Goal: Contribute content: Contribute content

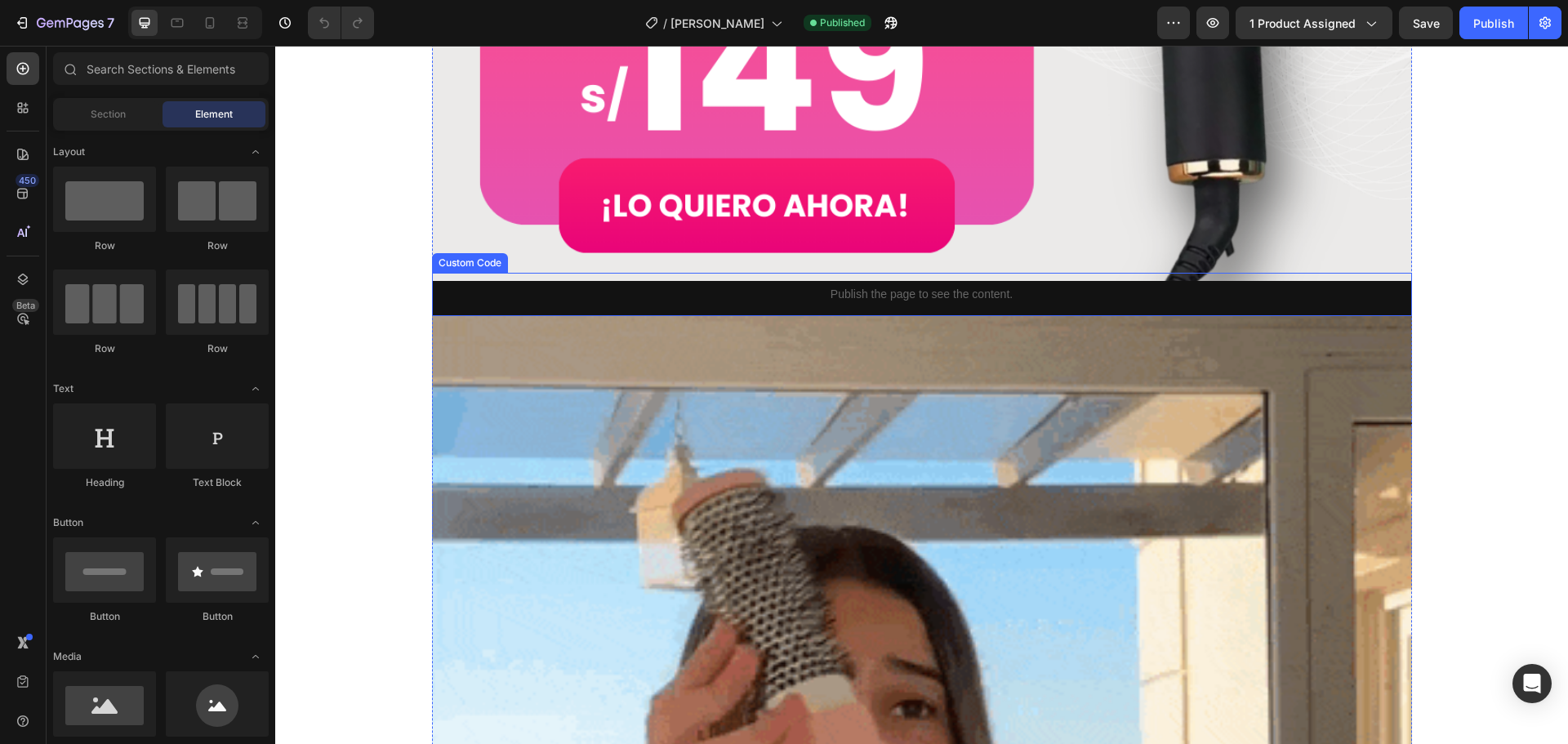
scroll to position [1143, 0]
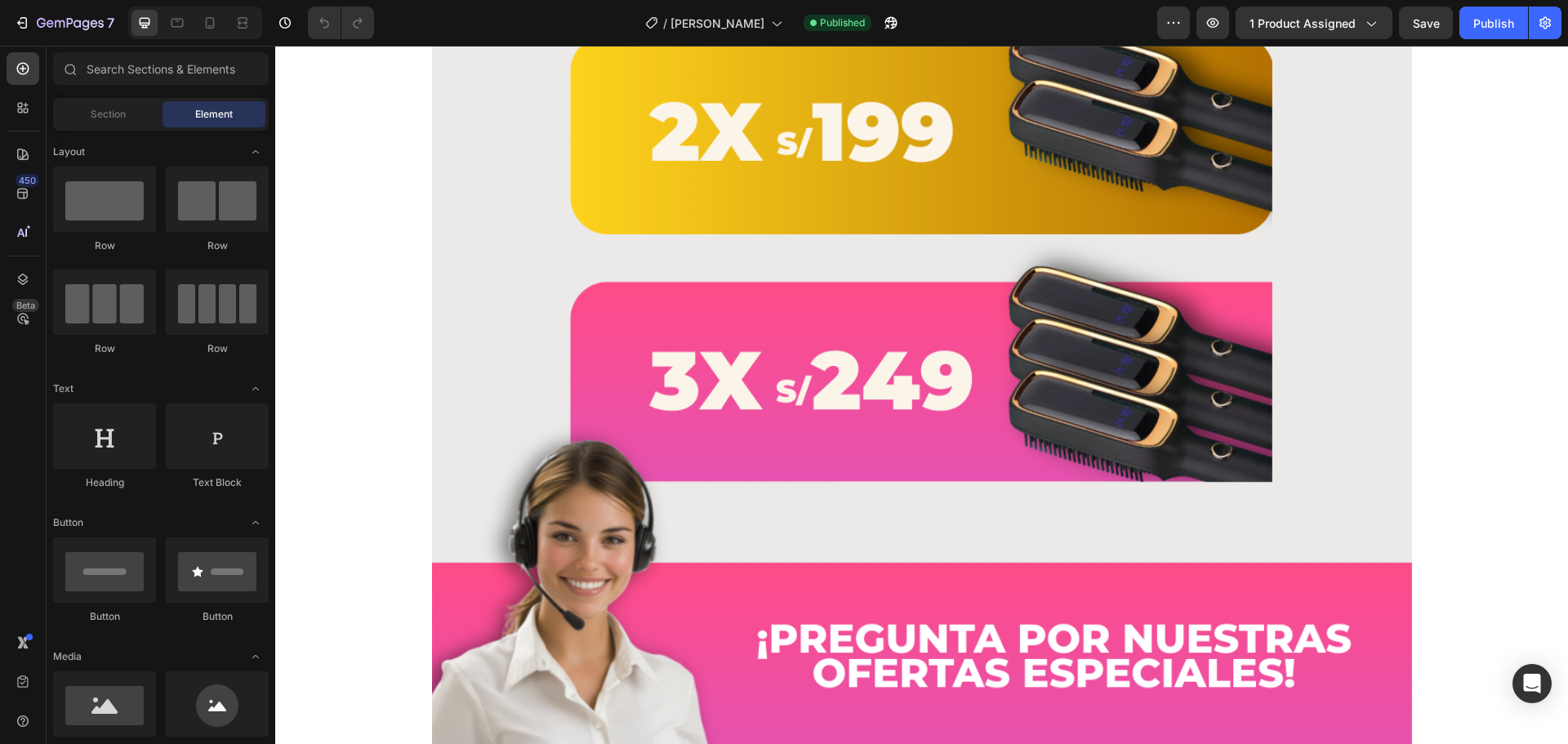
drag, startPoint x: 1562, startPoint y: 161, endPoint x: 1824, endPoint y: 721, distance: 618.3
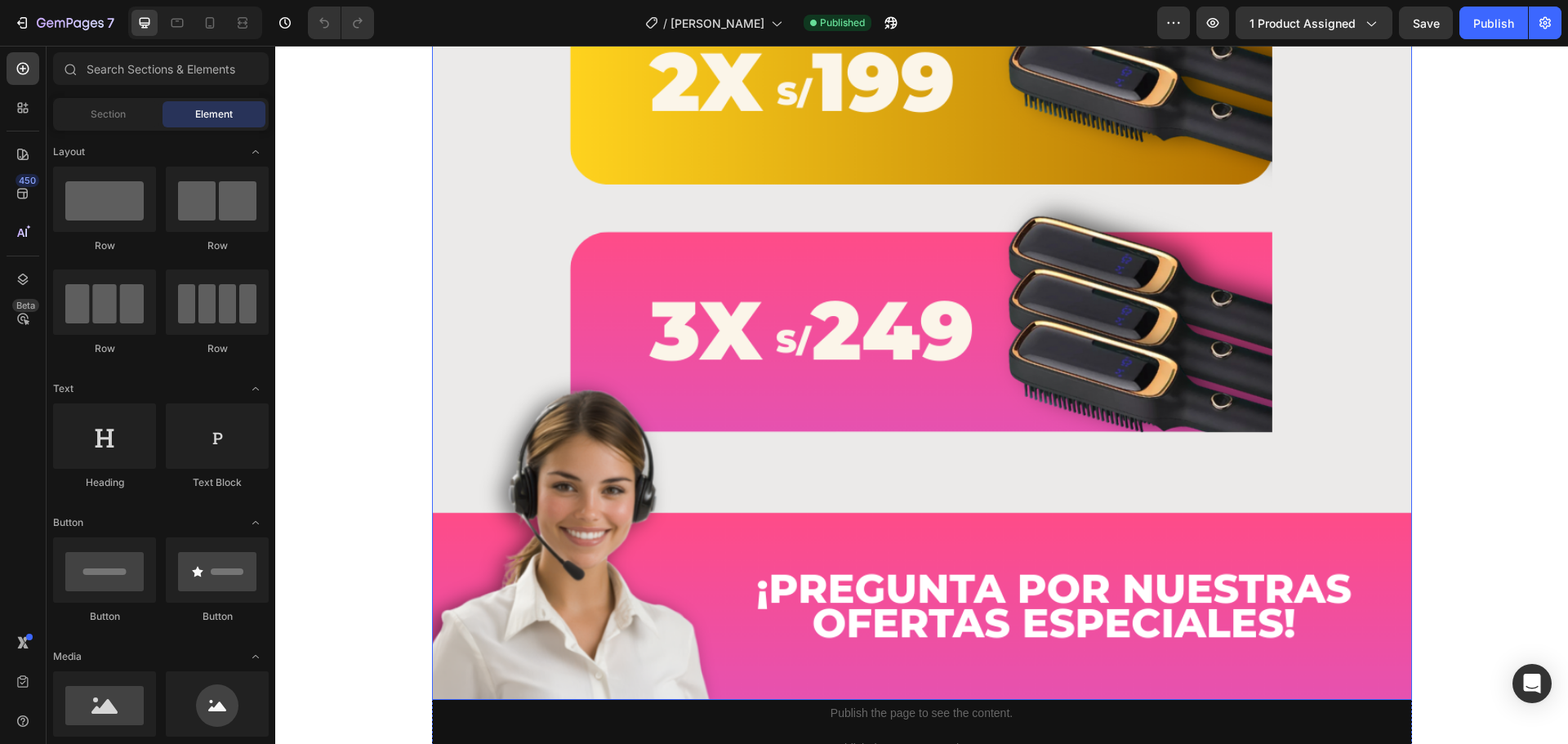
scroll to position [8765, 0]
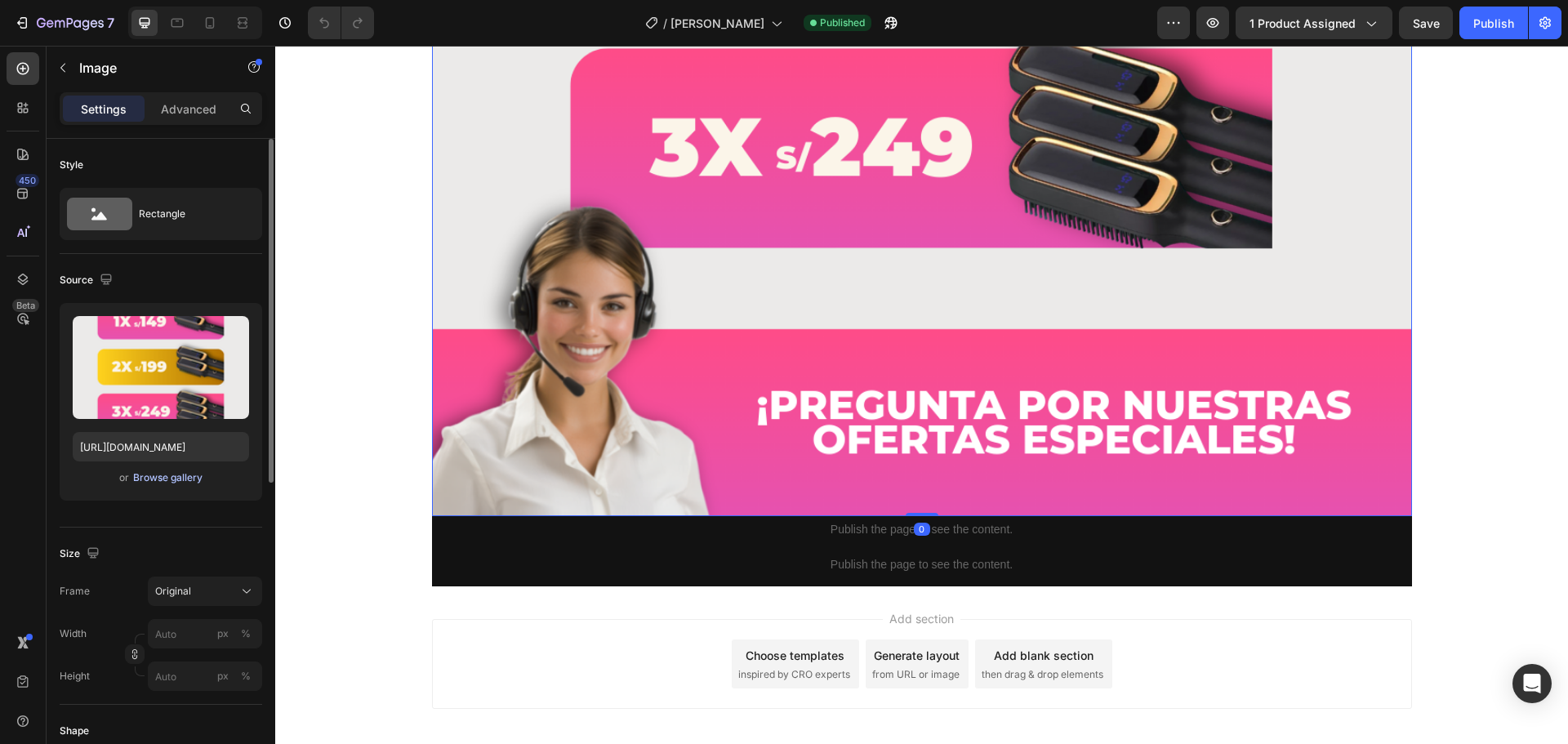
click at [156, 480] on div "Browse gallery" at bounding box center [168, 478] width 70 height 15
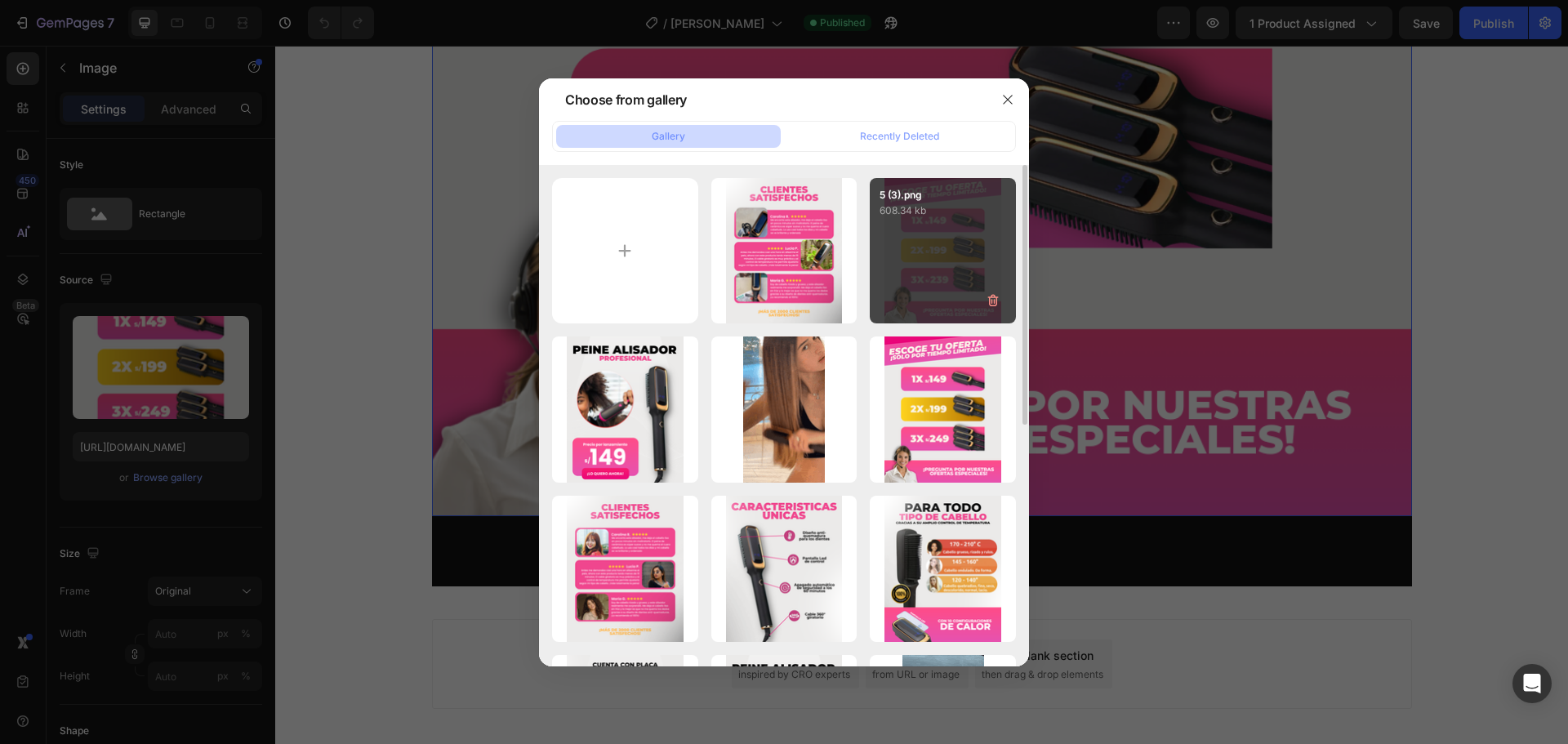
click at [967, 268] on div "5 (3).png 608.34 kb" at bounding box center [943, 251] width 146 height 146
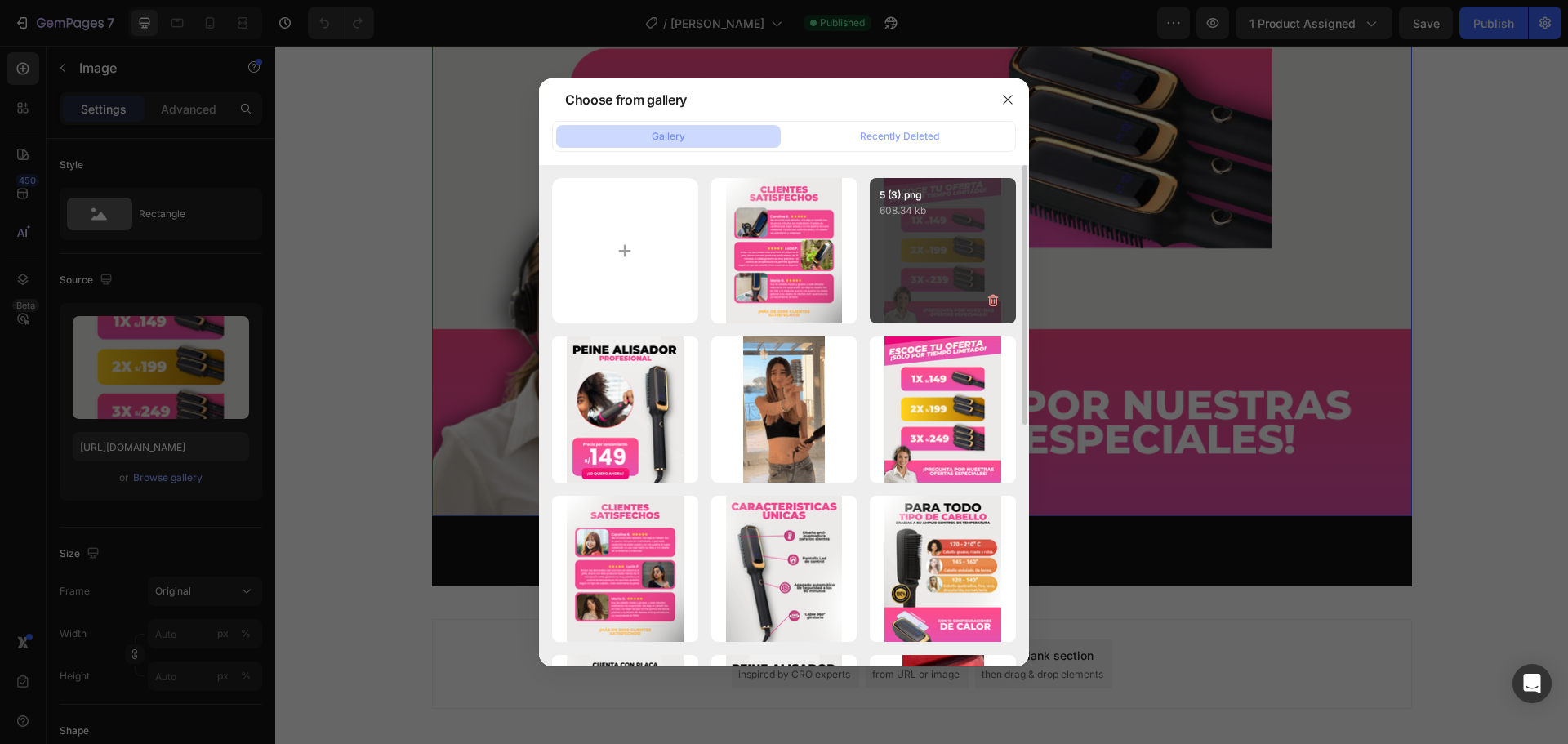
type input "[URL][DOMAIN_NAME]"
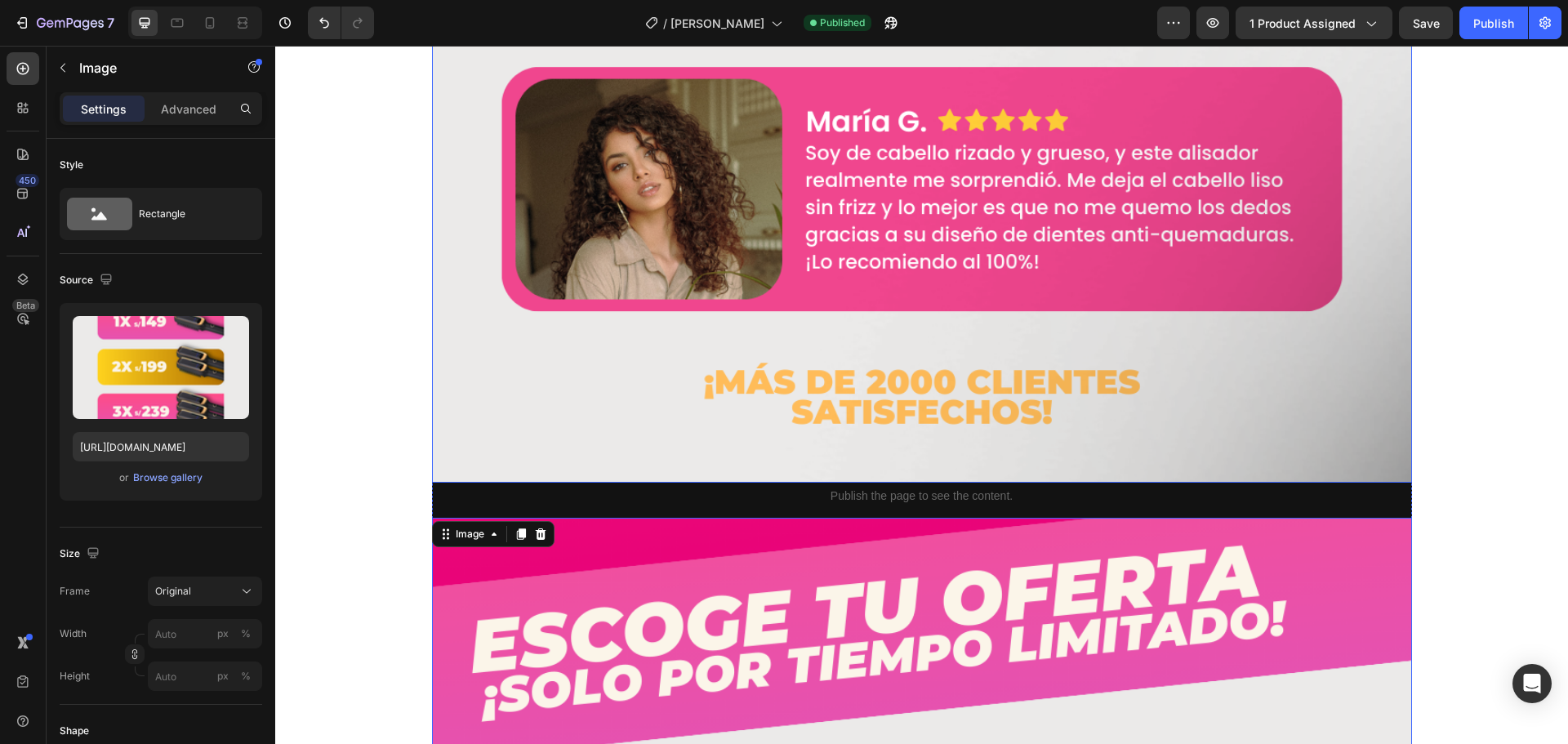
scroll to position [7459, 0]
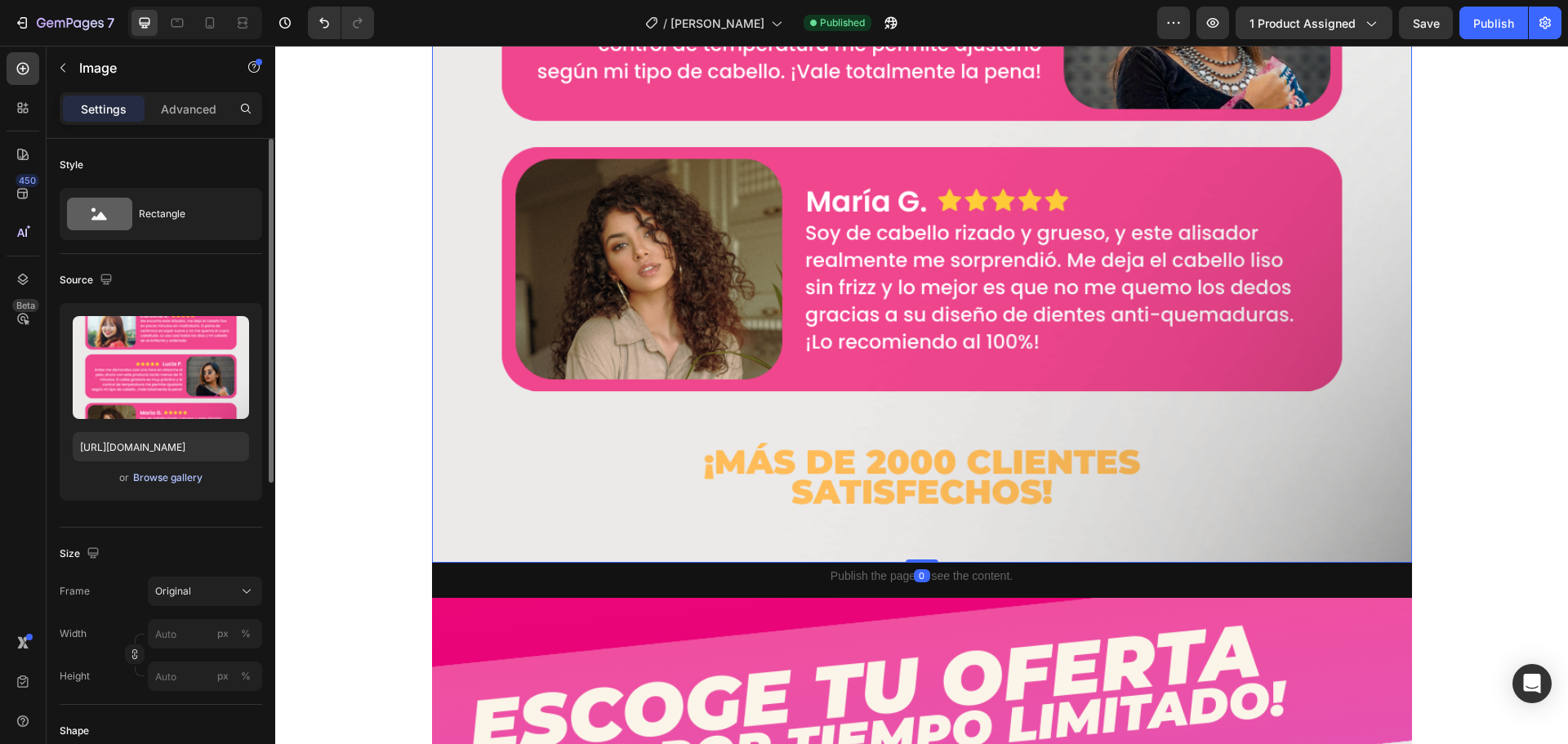
click at [178, 478] on div "Browse gallery" at bounding box center [168, 478] width 70 height 15
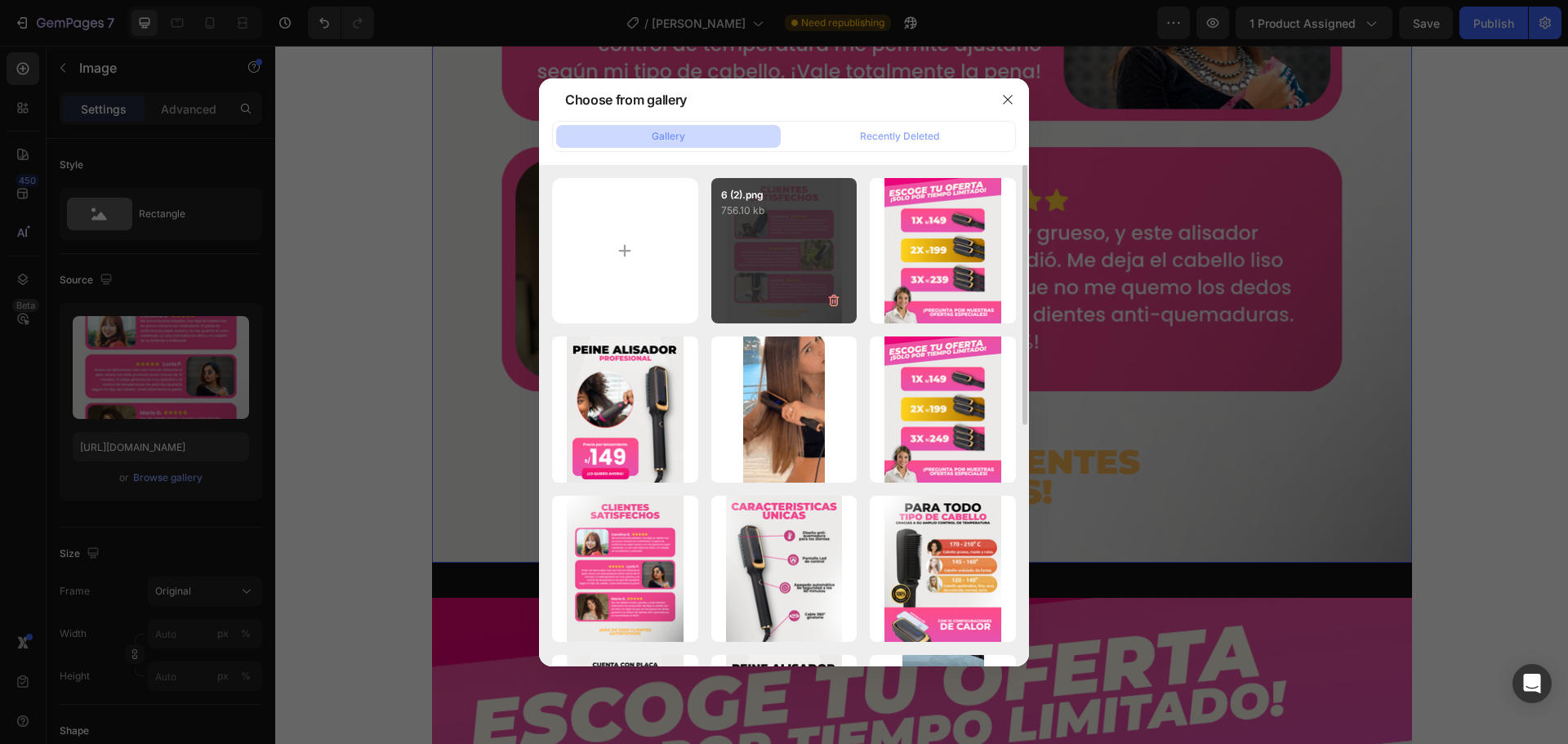
click at [788, 257] on div "6 (2).png 756.10 kb" at bounding box center [784, 251] width 146 height 146
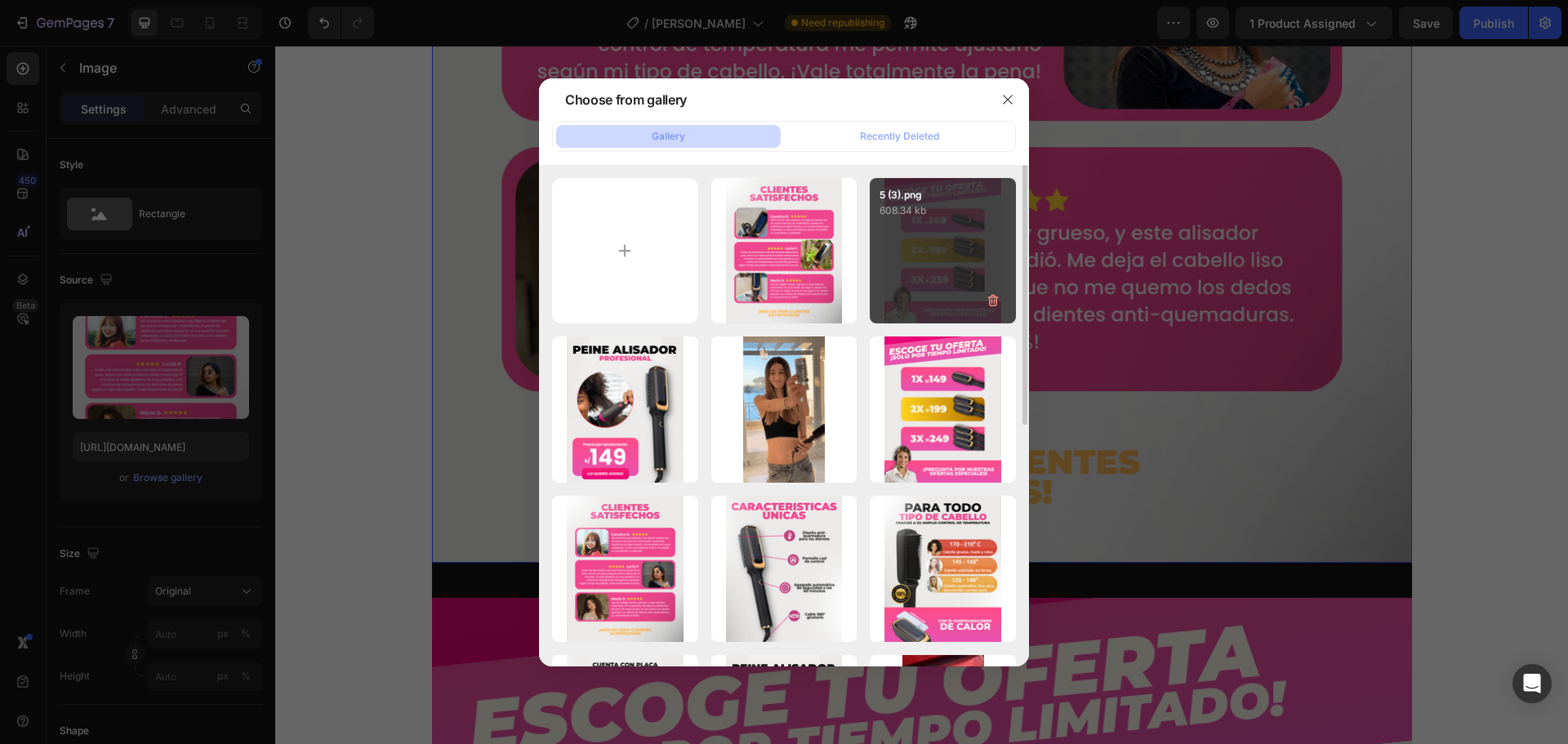
type input "[URL][DOMAIN_NAME]"
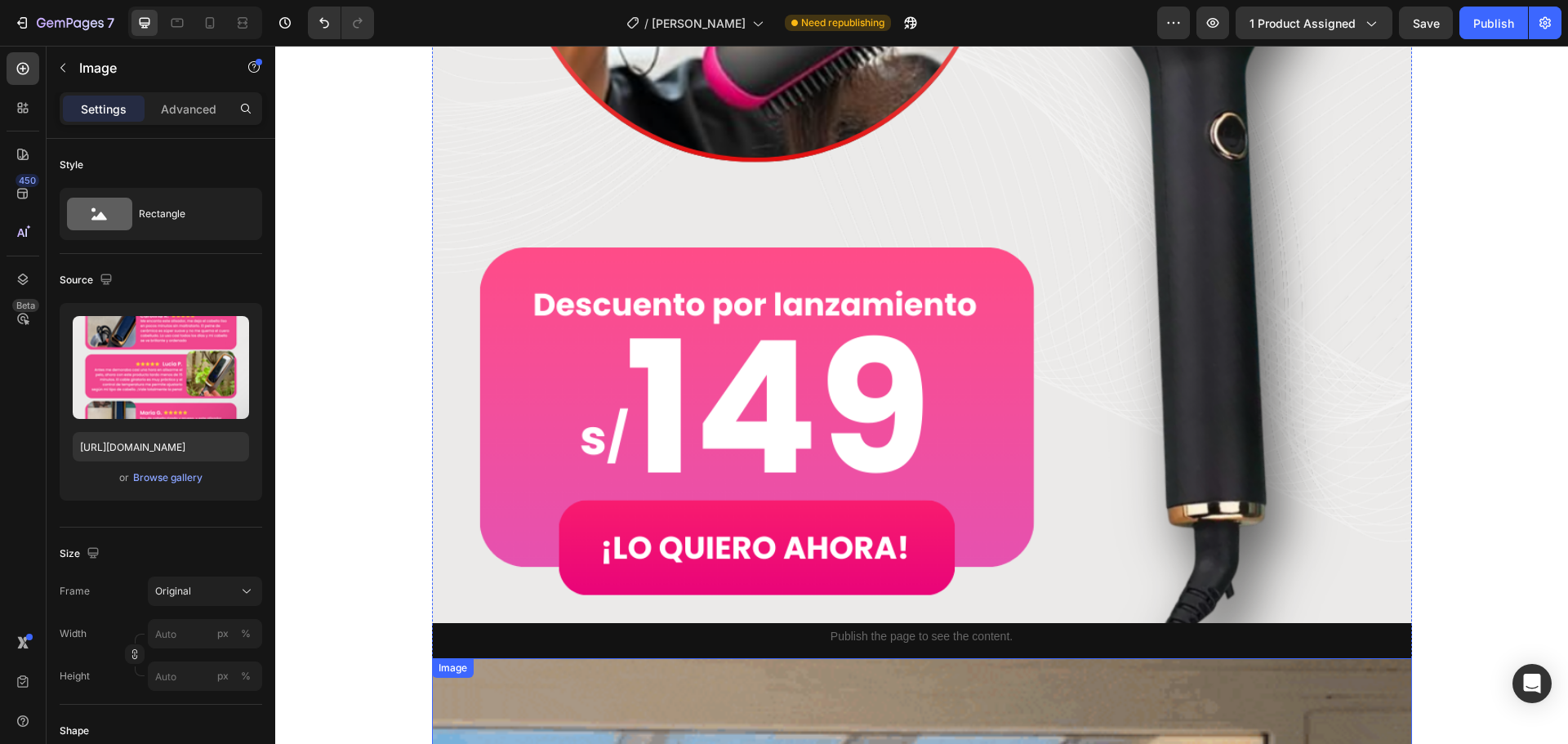
scroll to position [355, 0]
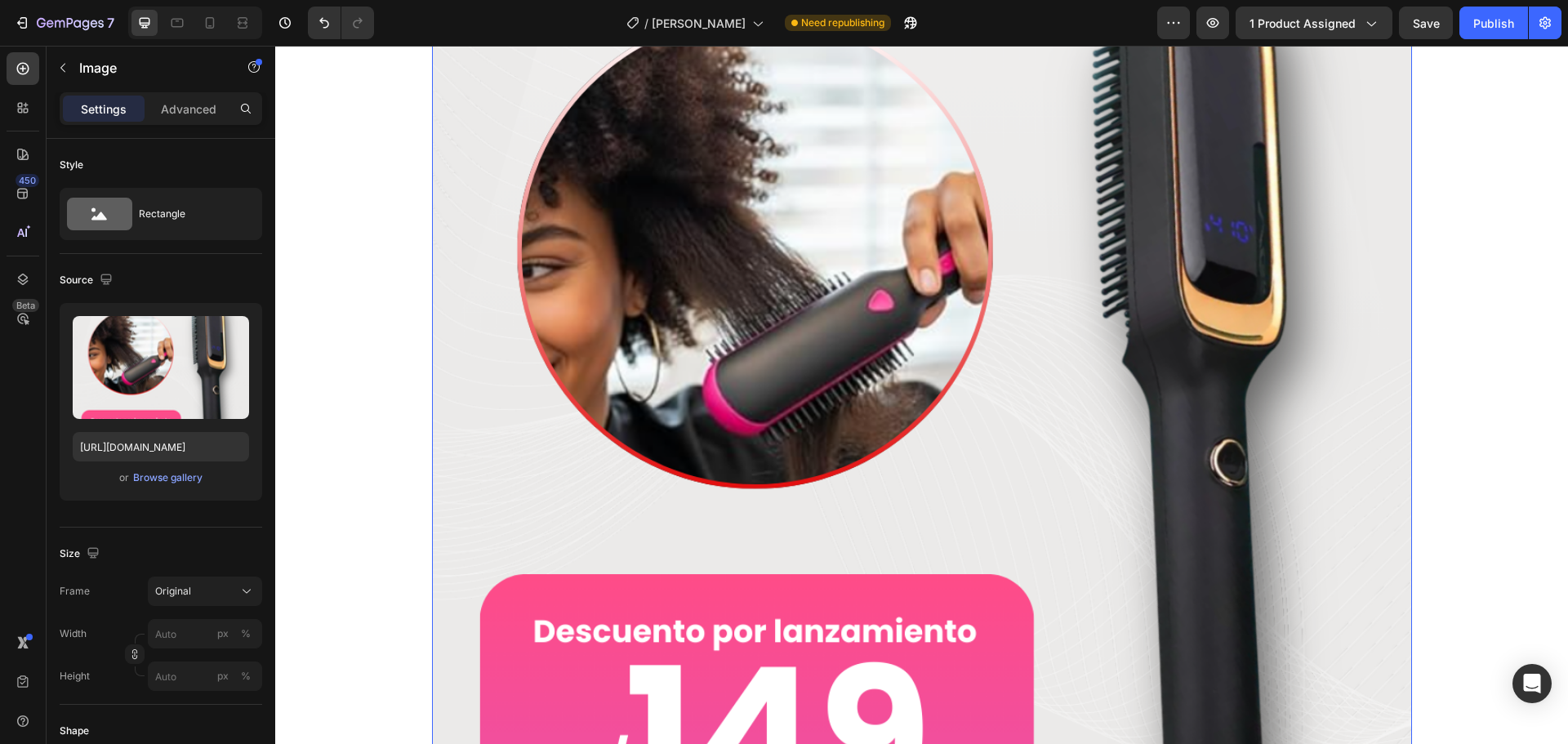
click at [1003, 268] on img at bounding box center [923, 337] width 981 height 1224
click at [169, 475] on div "Browse gallery" at bounding box center [168, 478] width 70 height 15
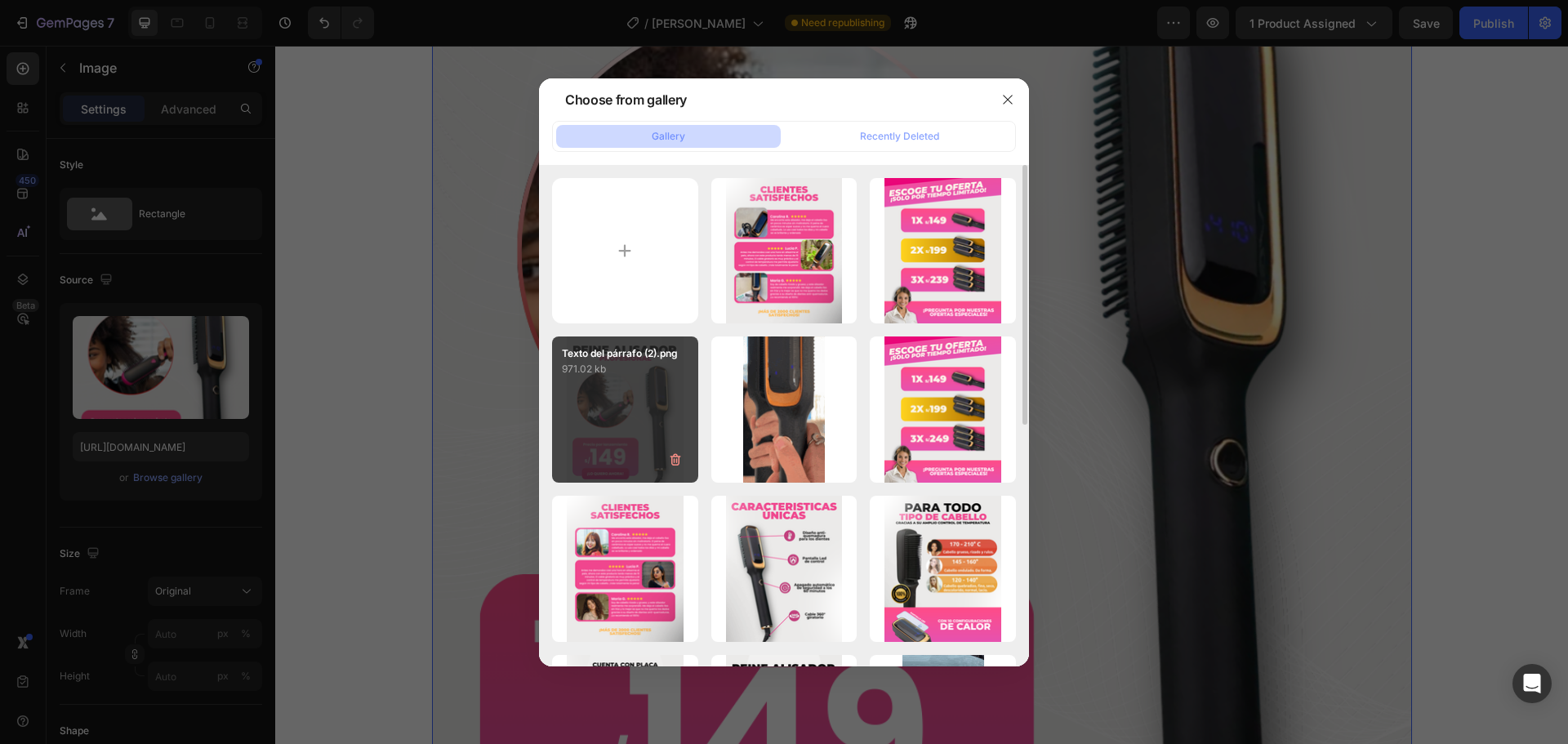
click at [627, 418] on div "Texto del párrafo (2).png 971.02 kb" at bounding box center [625, 409] width 146 height 146
type input "[URL][DOMAIN_NAME]"
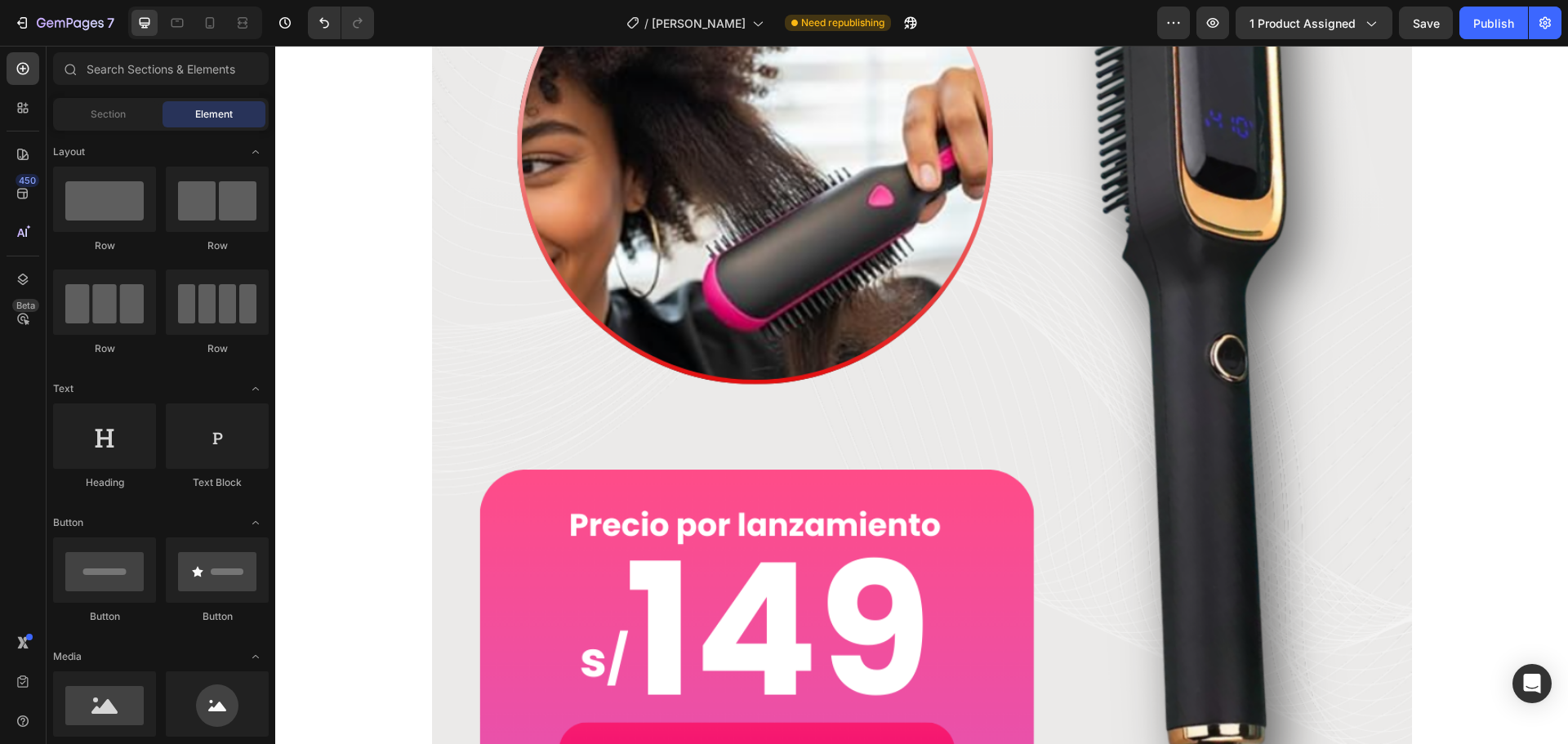
scroll to position [0, 0]
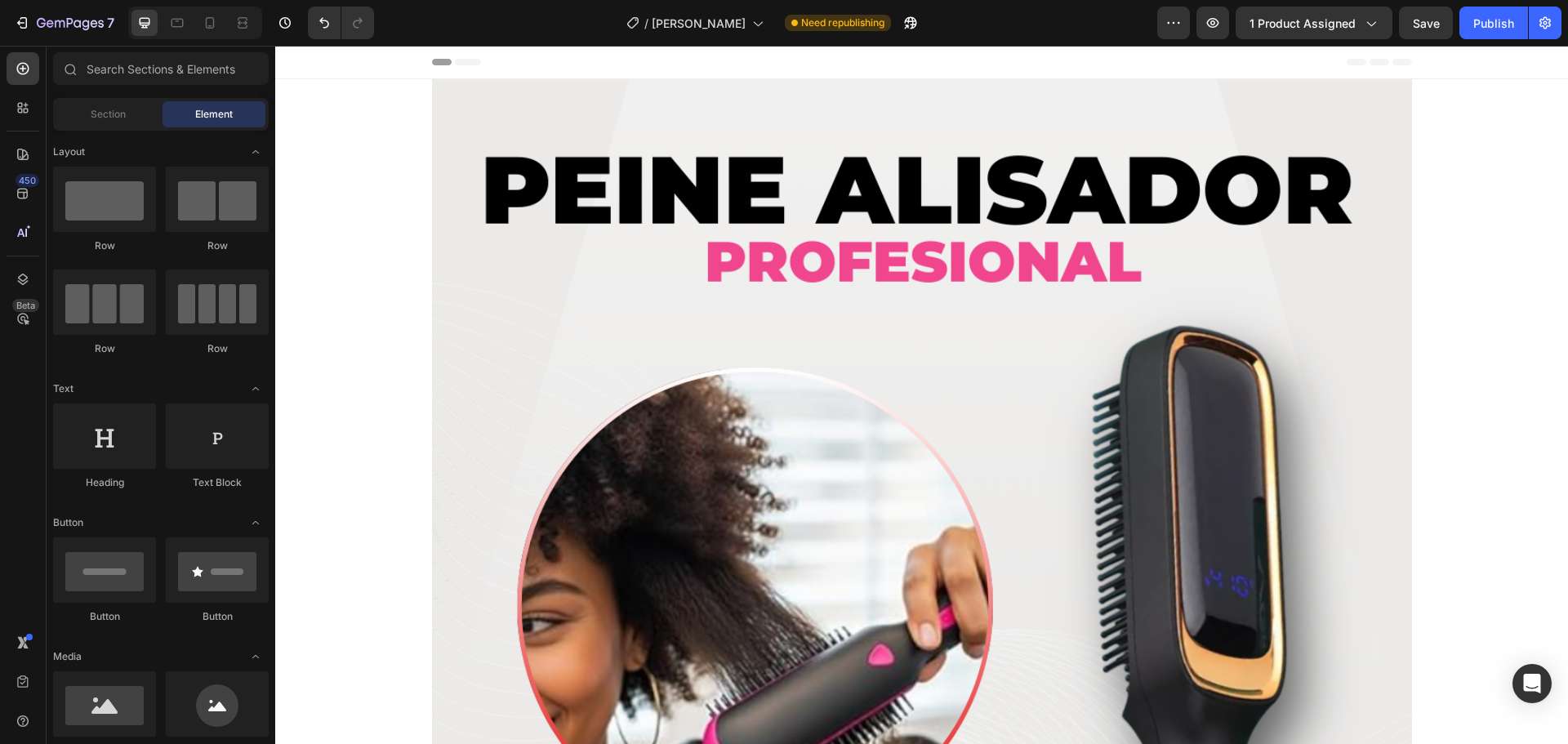
drag, startPoint x: 1563, startPoint y: 277, endPoint x: 1834, endPoint y: 89, distance: 329.8
click at [1482, 34] on button "Publish" at bounding box center [1493, 23] width 69 height 33
click at [209, 28] on icon at bounding box center [209, 23] width 9 height 12
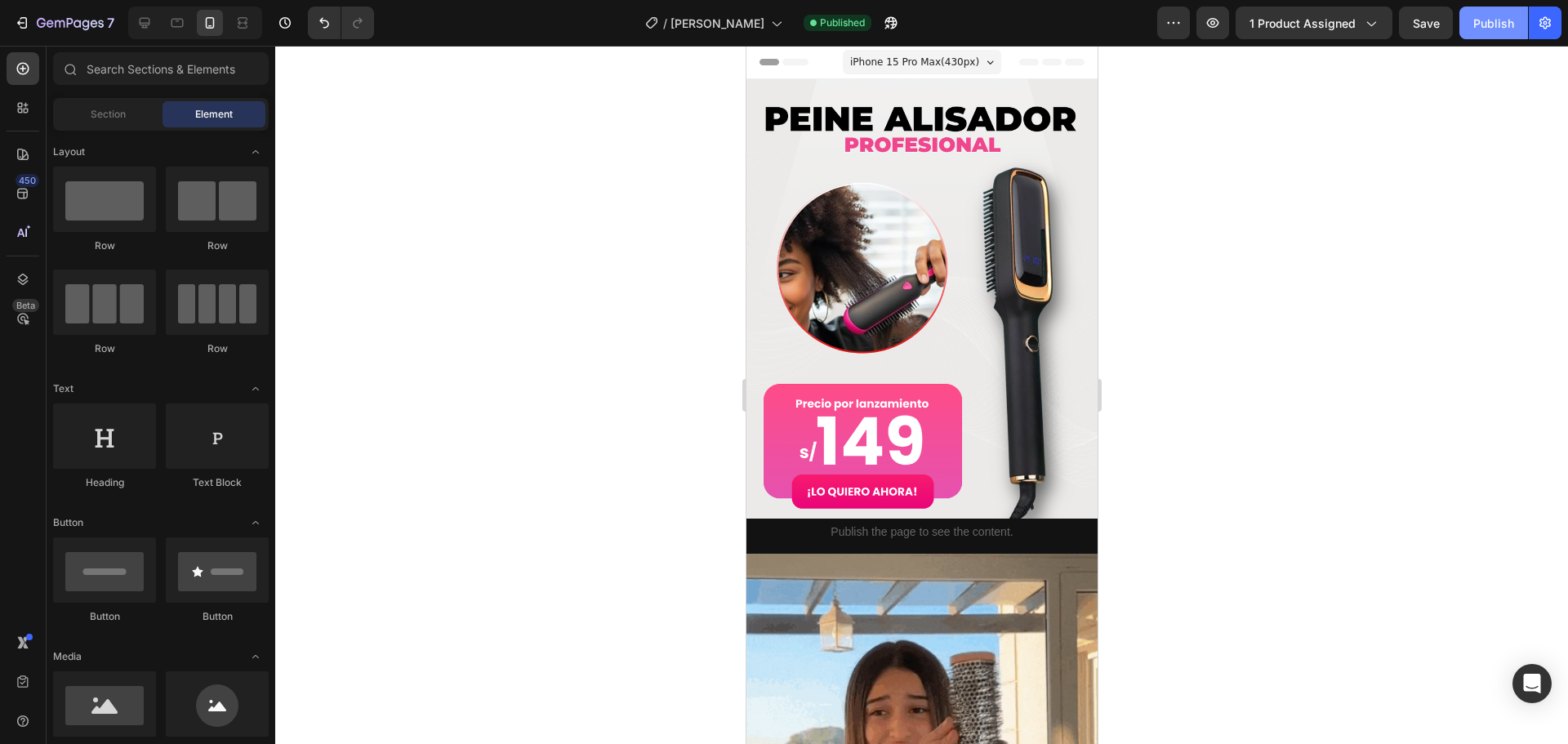
click at [1468, 26] on button "Publish" at bounding box center [1493, 23] width 69 height 33
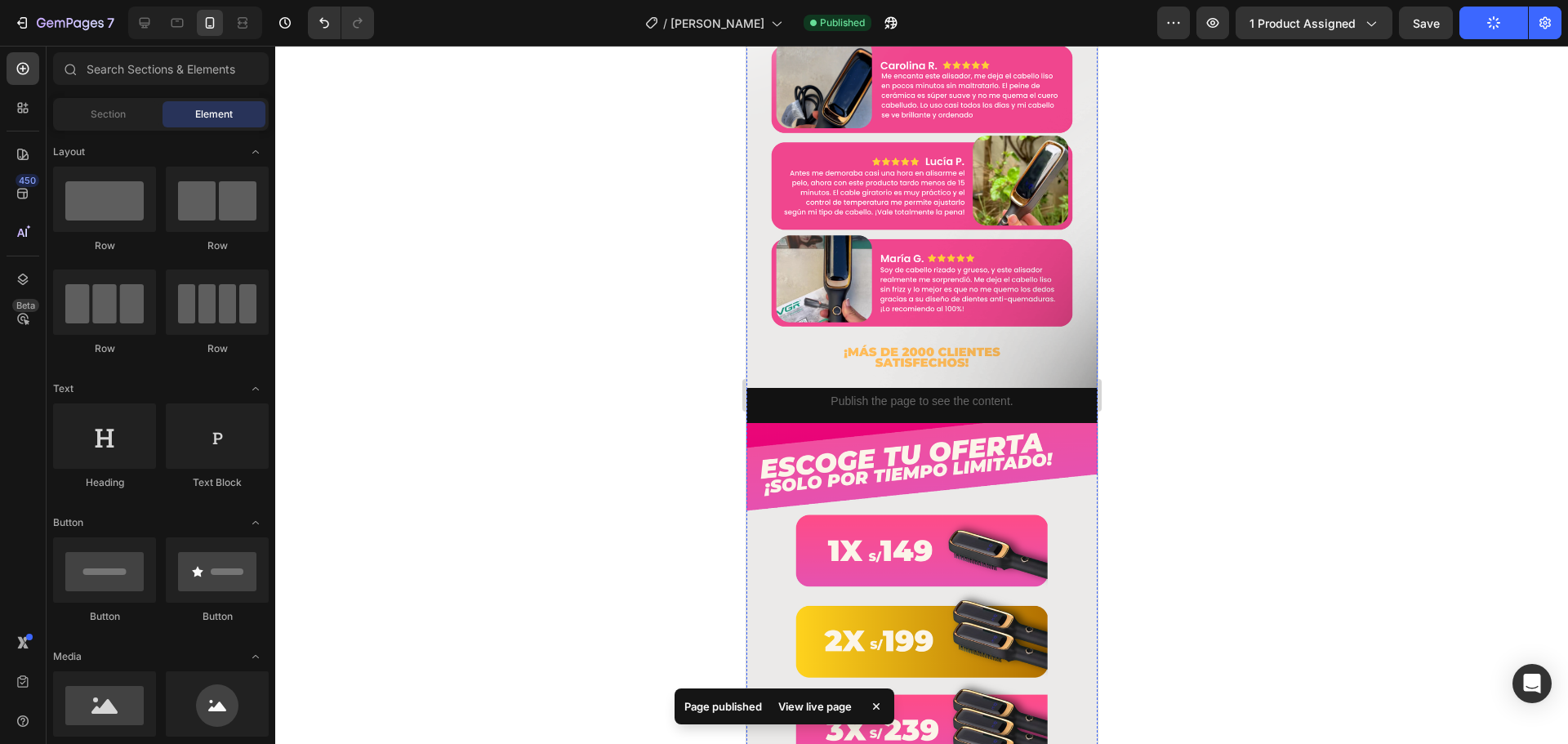
scroll to position [2858, 0]
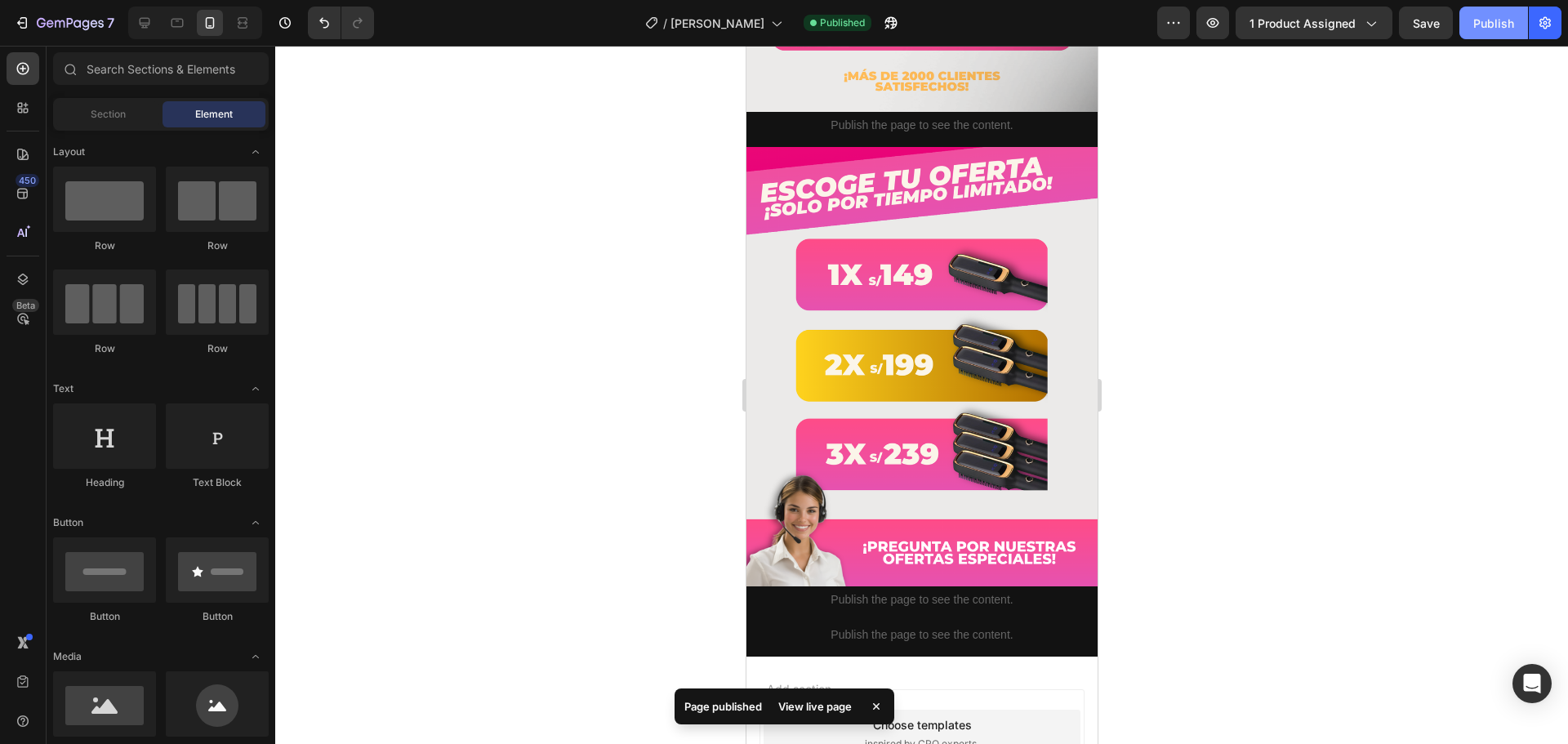
click at [1472, 18] on button "Publish" at bounding box center [1493, 23] width 69 height 33
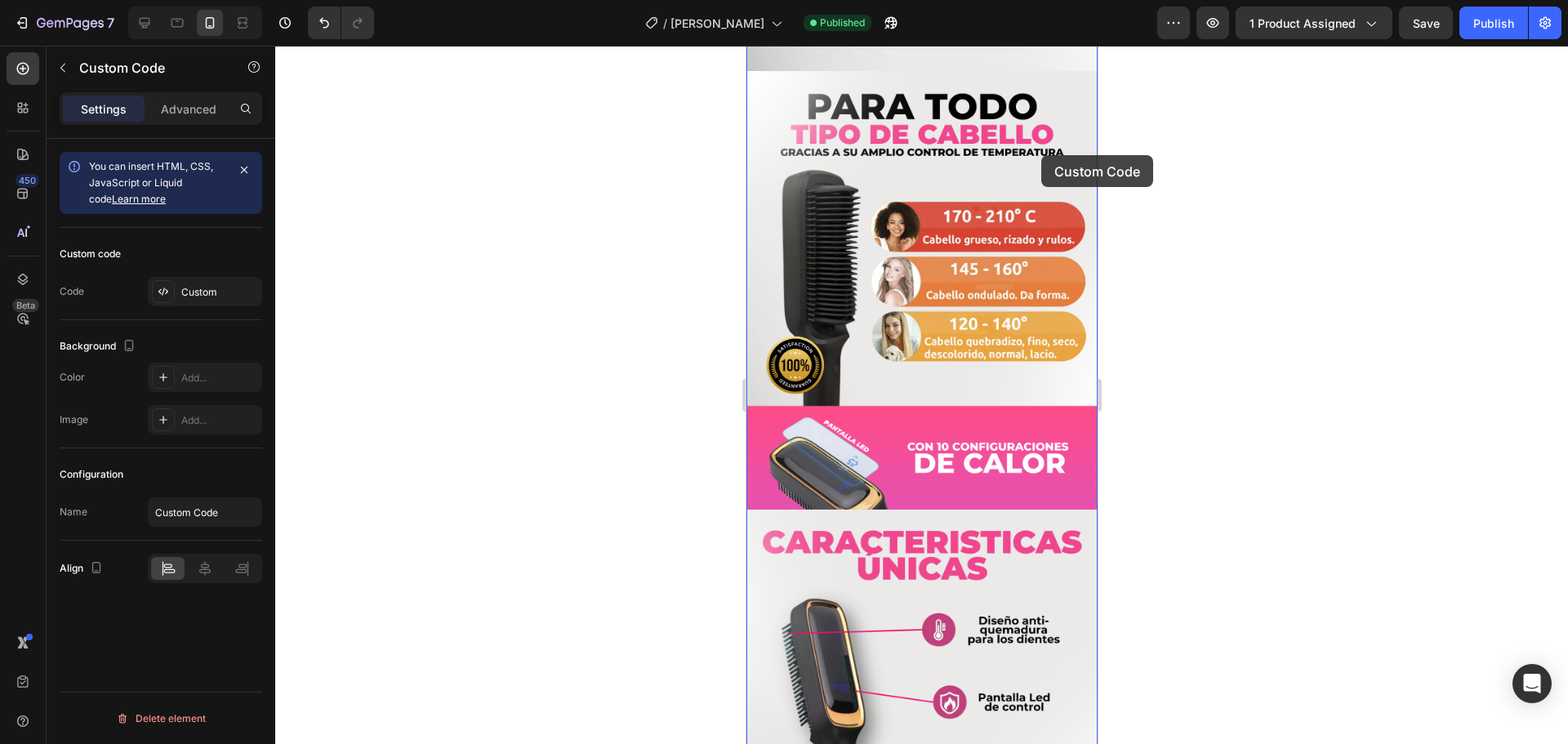
scroll to position [1540, 0]
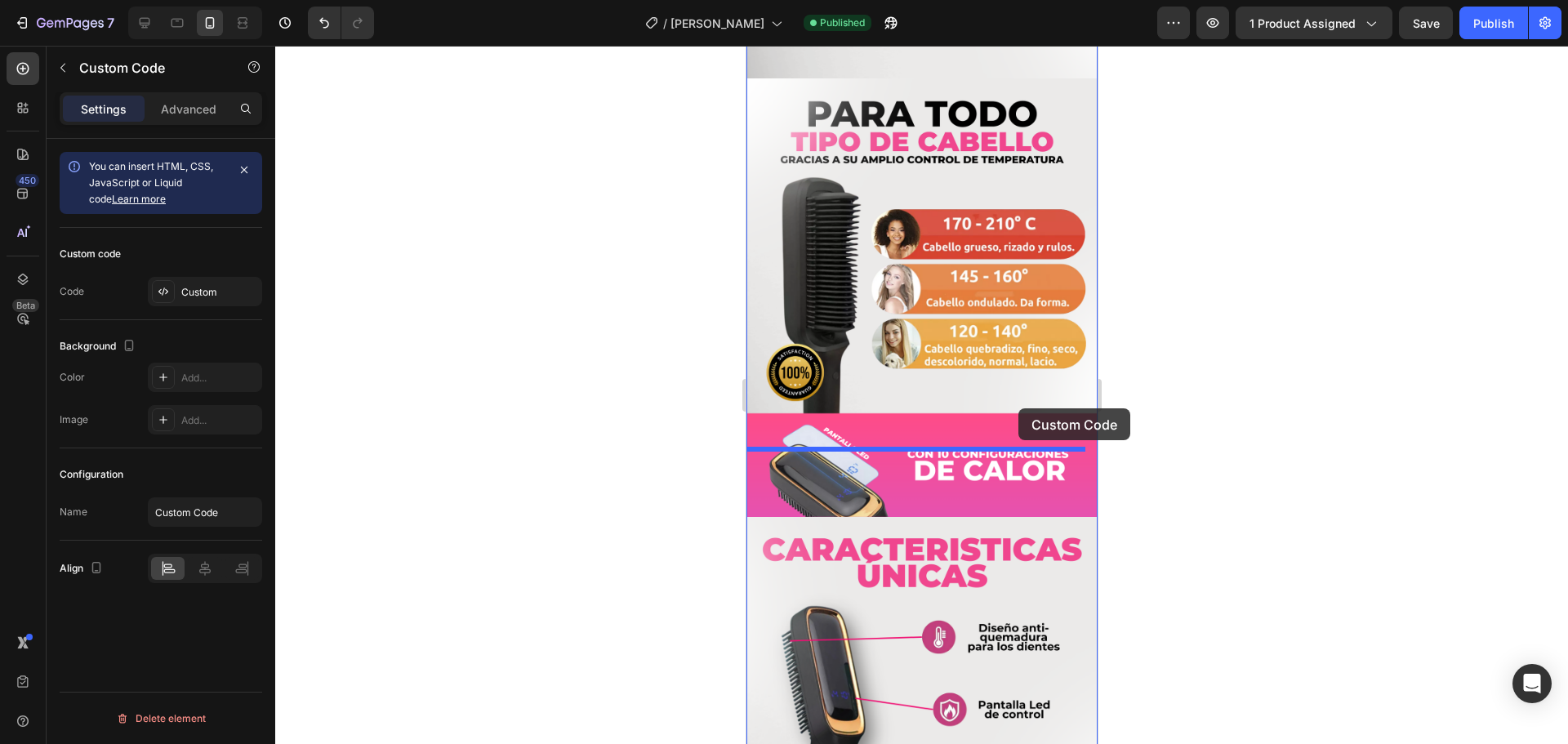
drag, startPoint x: 1029, startPoint y: 464, endPoint x: 1018, endPoint y: 411, distance: 54.1
click at [1018, 409] on div "iPhone 15 Pro Max ( 430 px) iPhone 13 Mini iPhone 13 Pro iPhone 11 Pro Max iPho…" at bounding box center [922, 393] width 351 height 3776
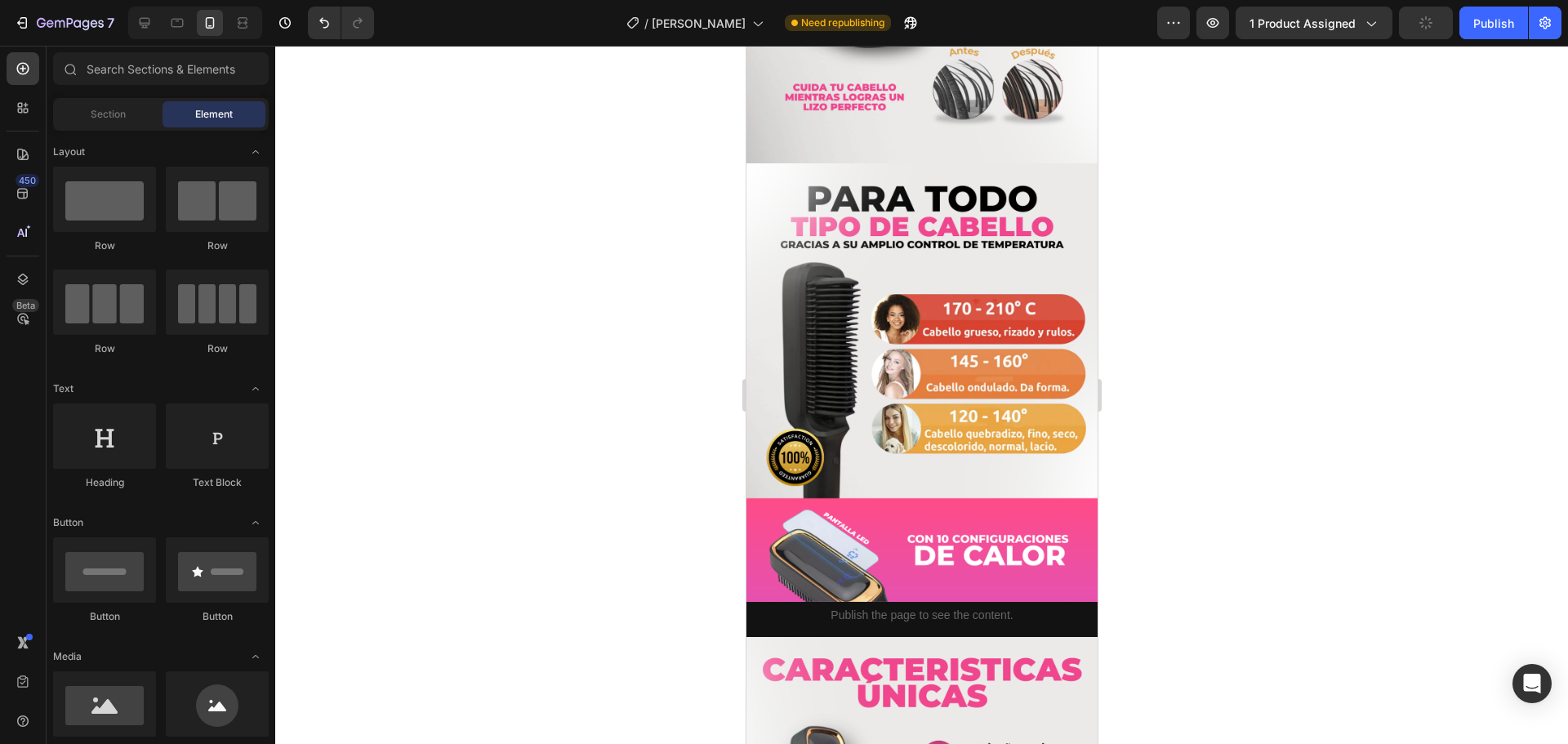
scroll to position [1630, 0]
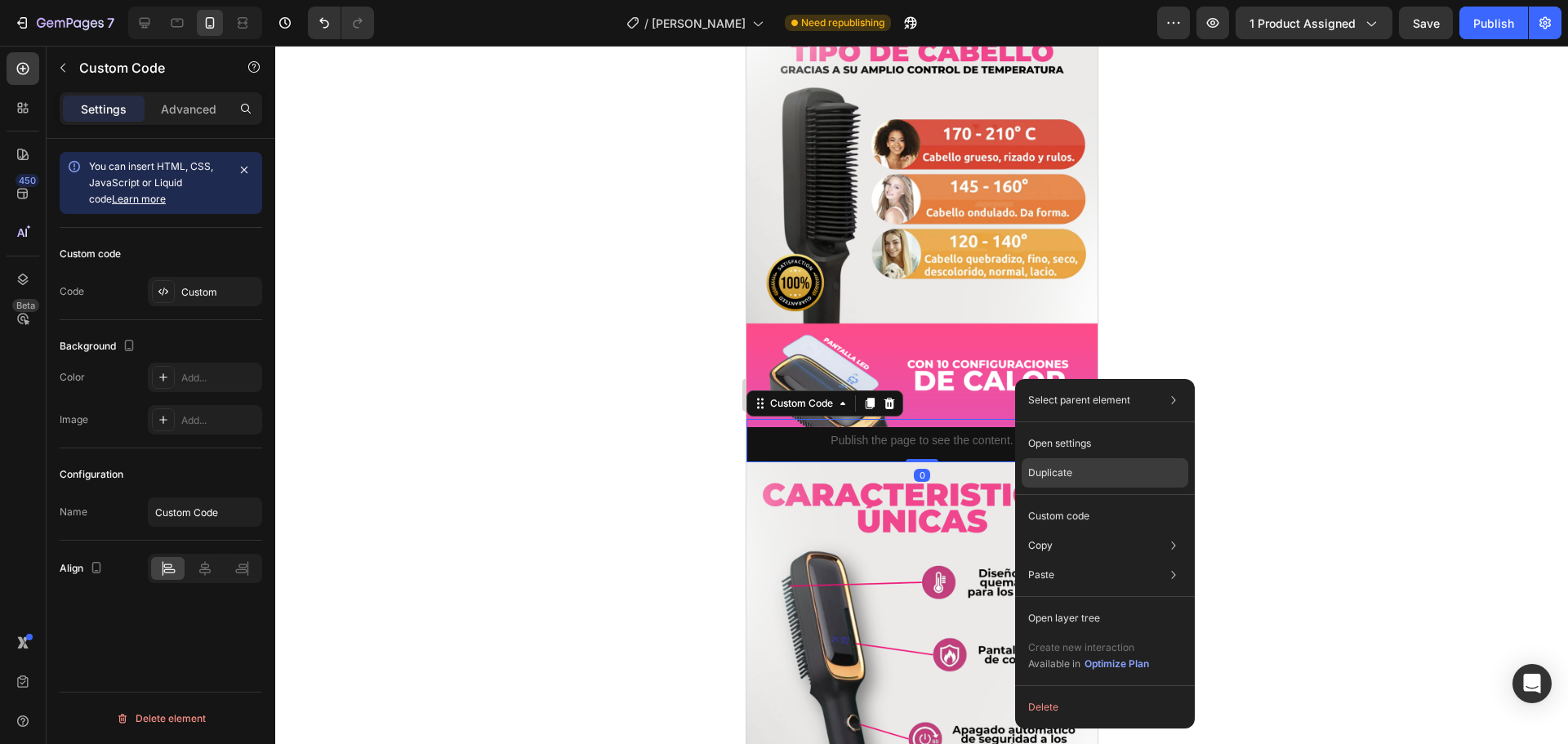
click at [1039, 502] on div "Duplicate" at bounding box center [1106, 516] width 167 height 29
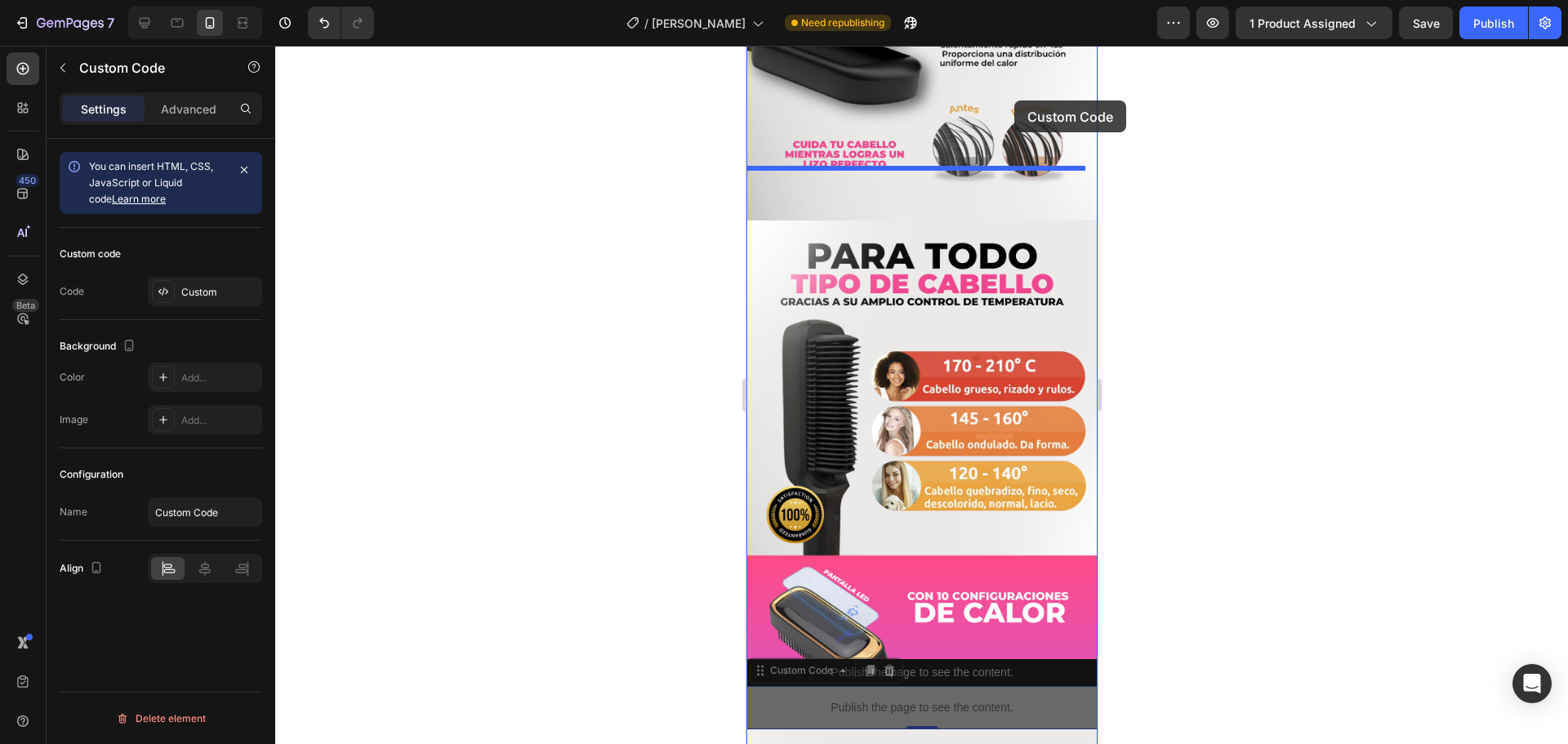
scroll to position [1380, 0]
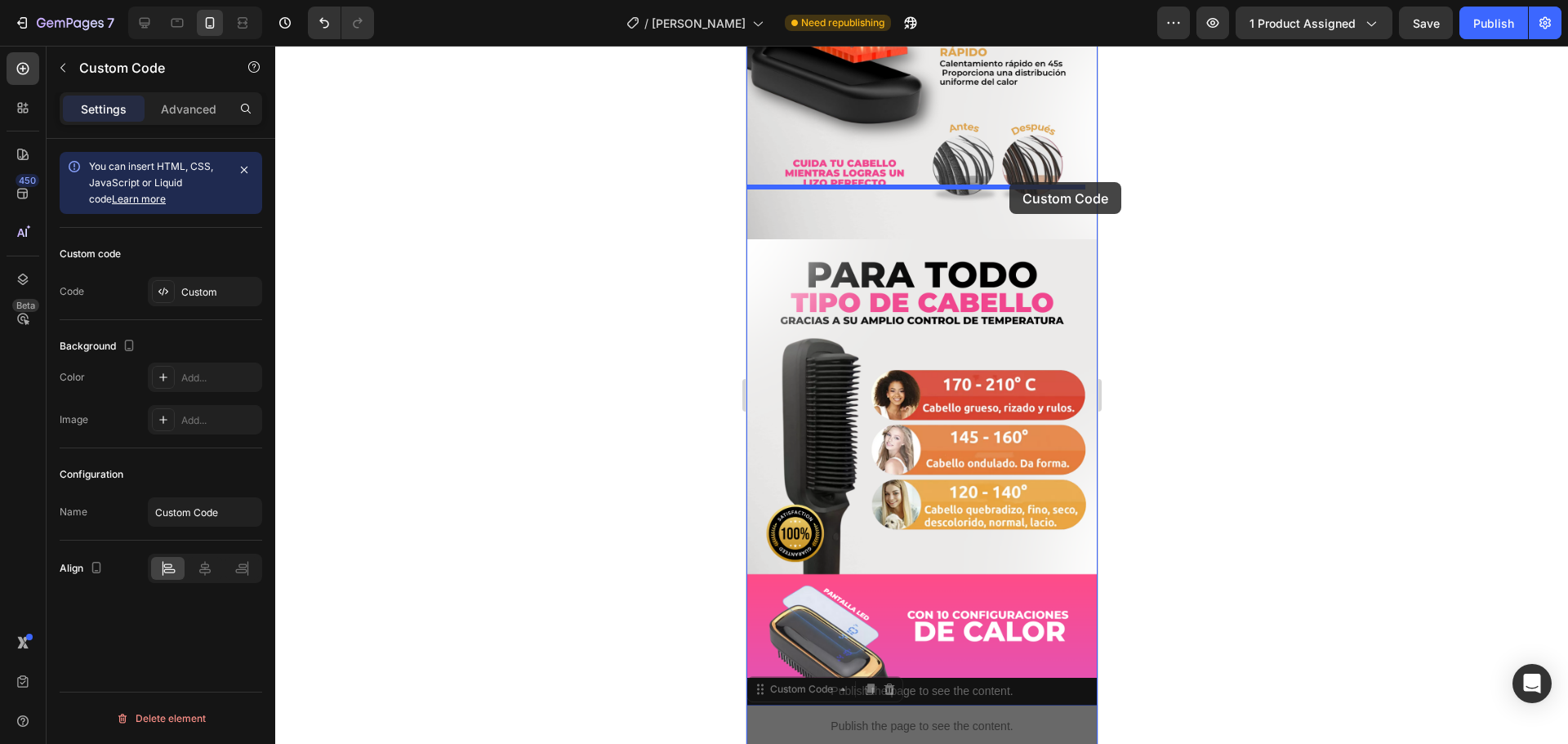
drag, startPoint x: 1003, startPoint y: 407, endPoint x: 1009, endPoint y: 182, distance: 225.1
click at [1009, 182] on div "iPhone 15 Pro Max ( 430 px) iPhone 13 Mini iPhone 13 Pro iPhone 11 Pro Max iPho…" at bounding box center [922, 572] width 351 height 3811
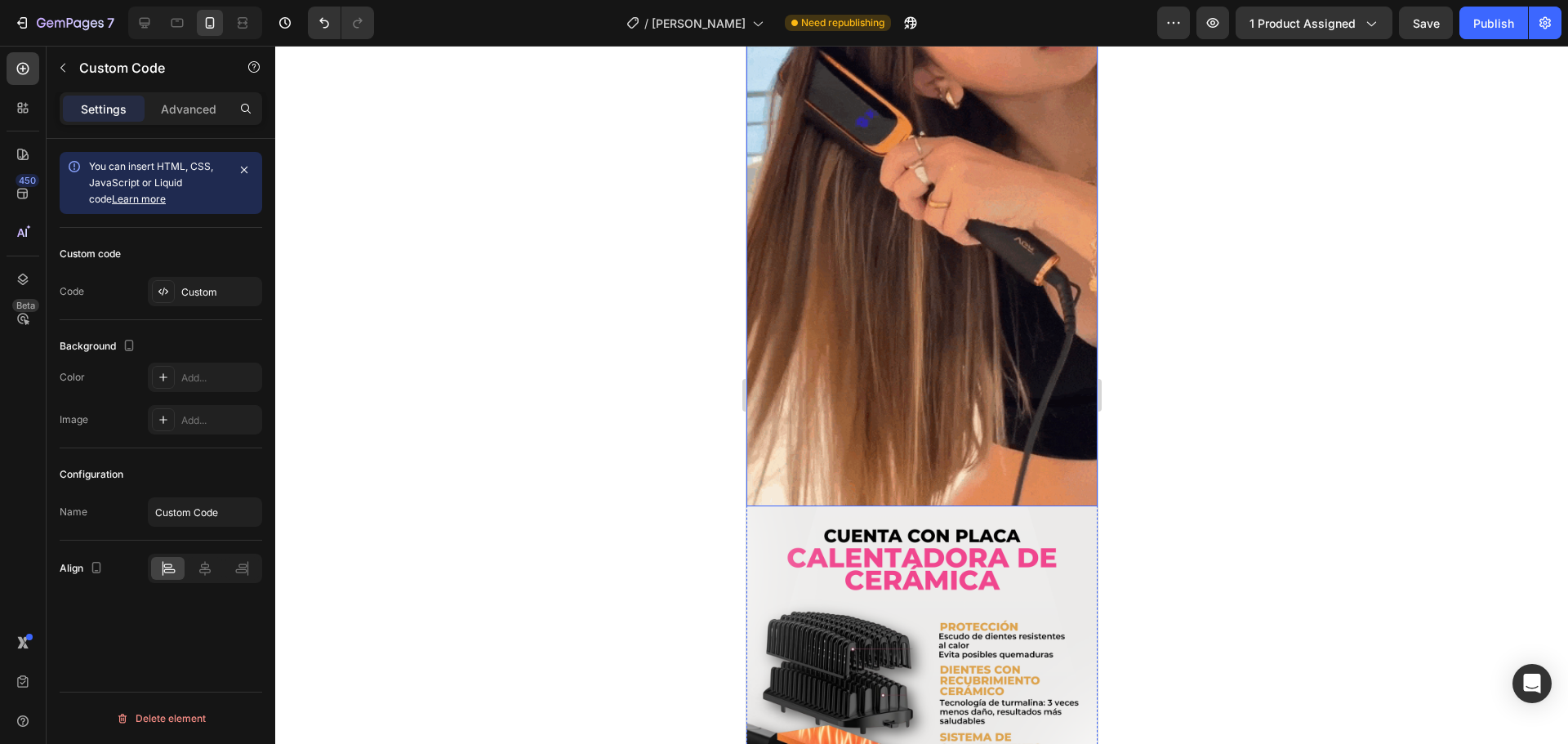
scroll to position [644, 0]
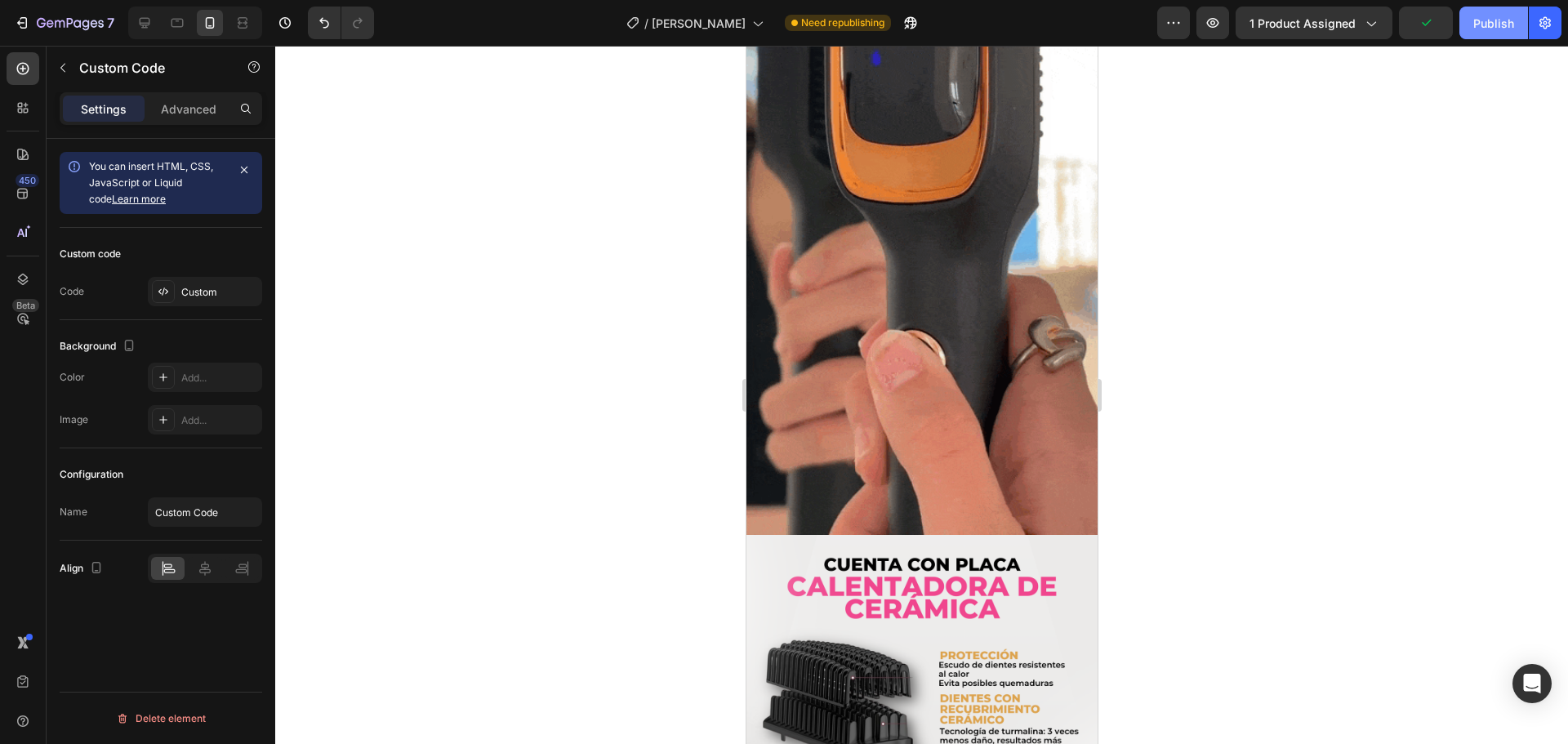
click at [1489, 23] on div "Publish" at bounding box center [1494, 23] width 41 height 17
